Goal: Information Seeking & Learning: Learn about a topic

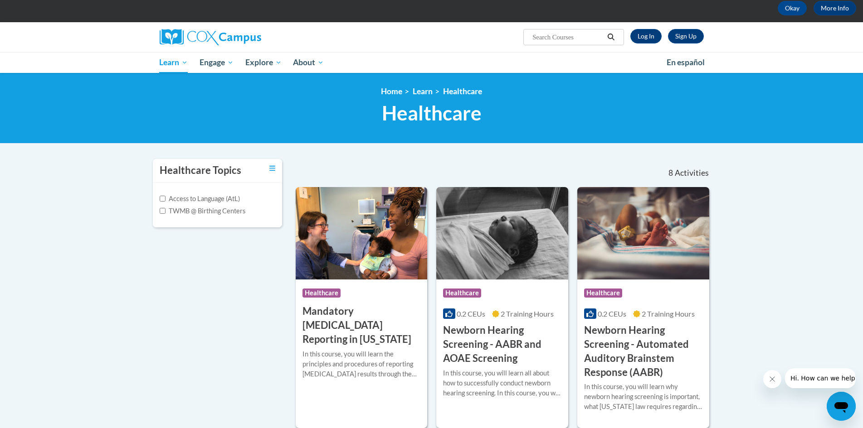
scroll to position [91, 0]
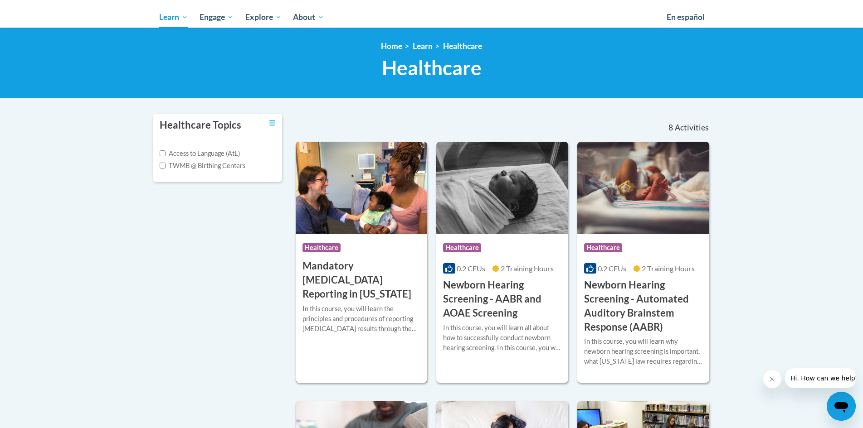
click at [383, 304] on div "In this course, you will learn the principles and procedures of reporting [MEDI…" at bounding box center [361, 319] width 118 height 30
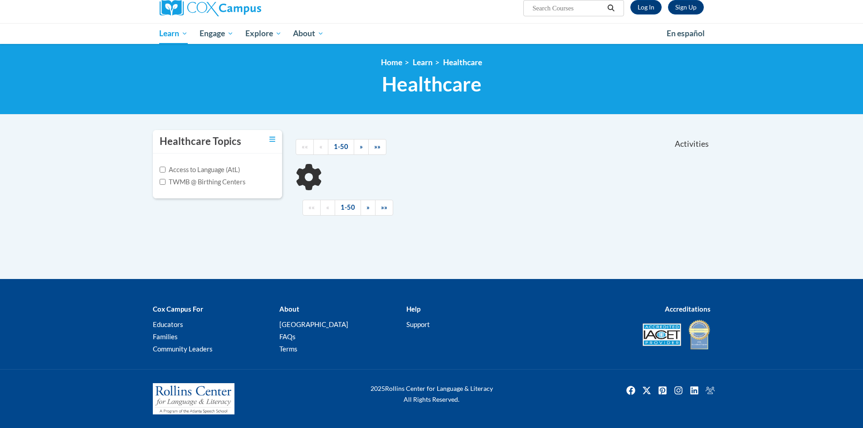
scroll to position [74, 0]
